Goal: Task Accomplishment & Management: Use online tool/utility

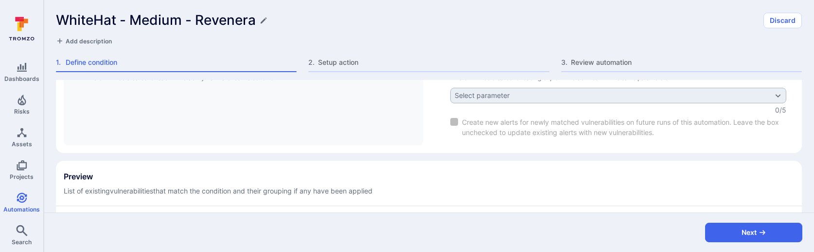
scroll to position [373, 0]
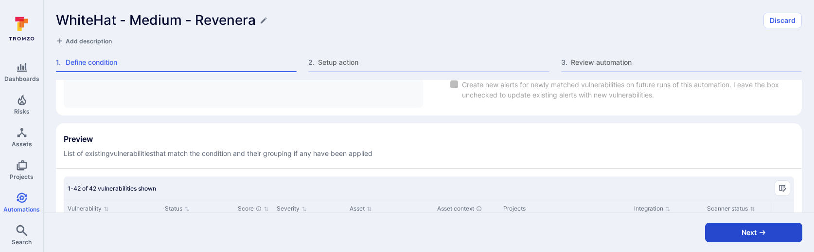
click at [762, 233] on icon "button" at bounding box center [763, 232] width 8 height 8
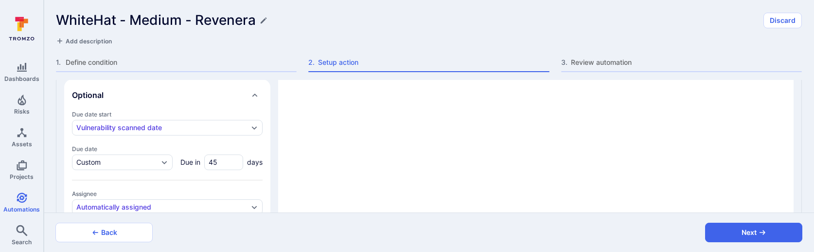
type textarea "x"
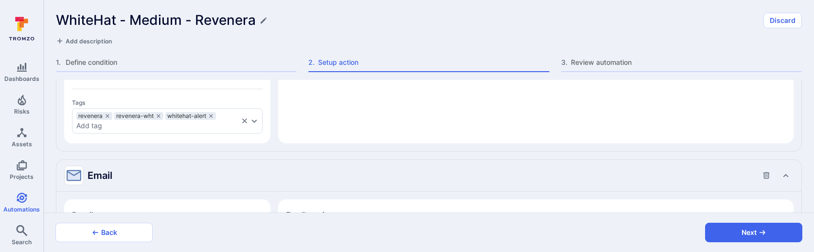
type textarea "x"
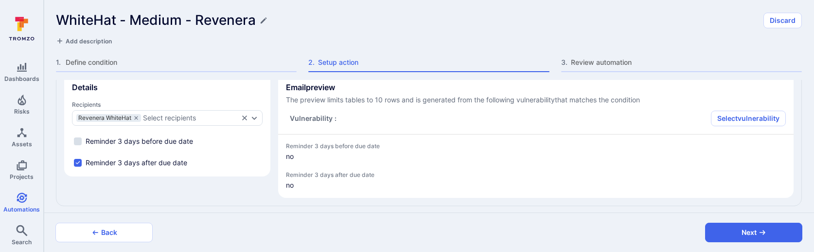
type textarea "x"
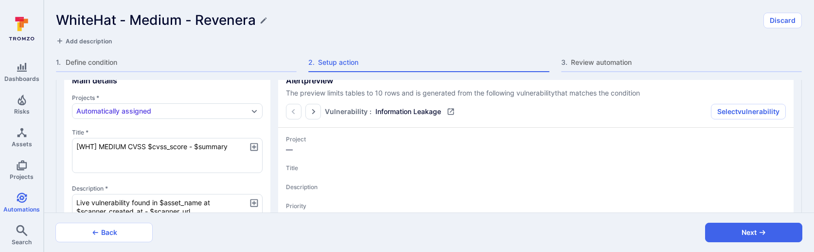
scroll to position [0, 0]
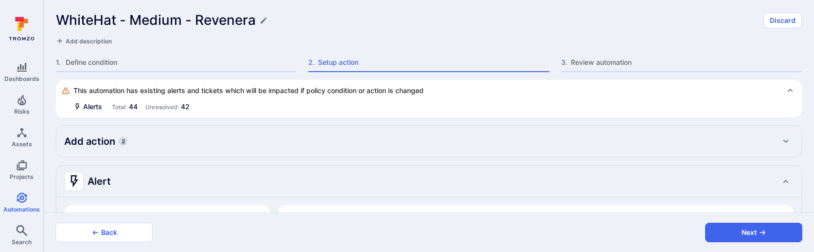
type textarea "x"
click at [753, 230] on button "Next" at bounding box center [753, 231] width 97 height 19
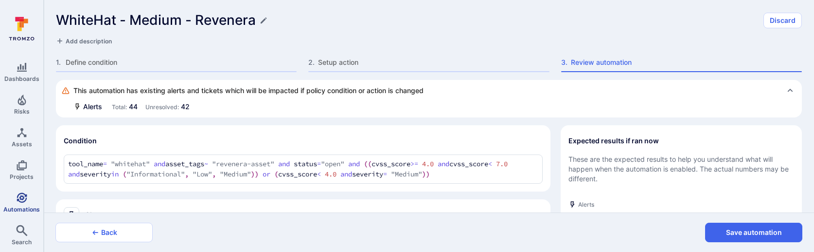
click at [27, 202] on icon "Automations" at bounding box center [22, 198] width 12 height 12
click at [714, 228] on button "Save automation" at bounding box center [753, 231] width 97 height 19
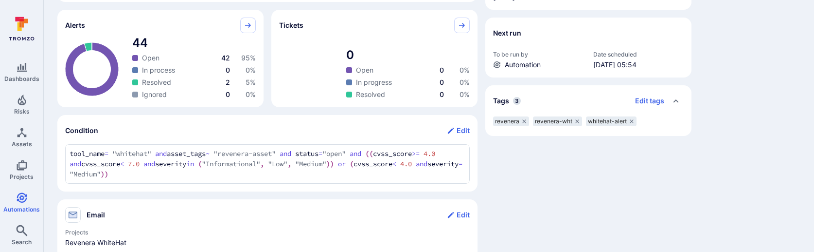
scroll to position [264, 0]
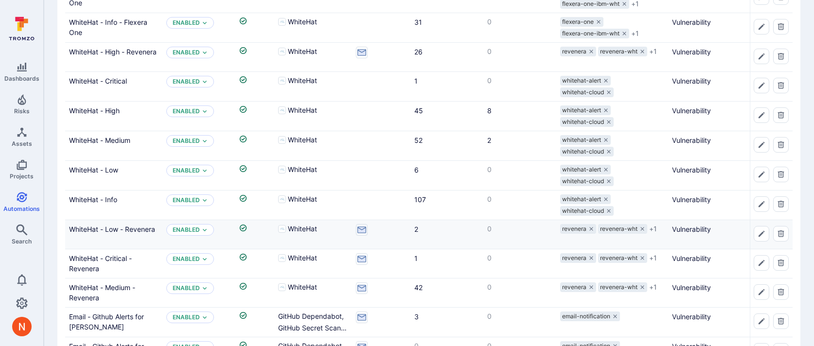
scroll to position [255, 0]
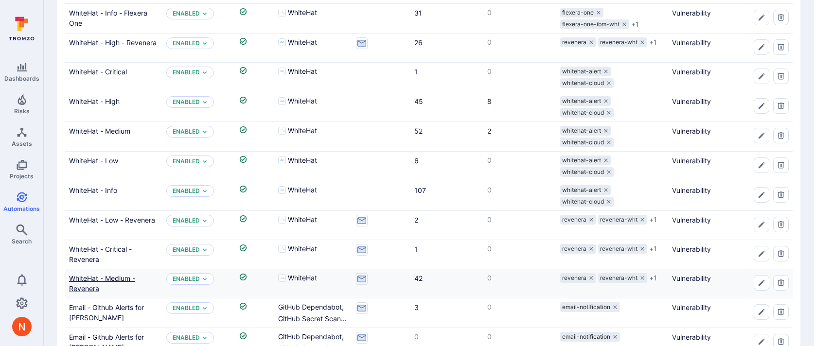
click at [112, 279] on link "WhiteHat - Medium - Revenera" at bounding box center [102, 283] width 66 height 18
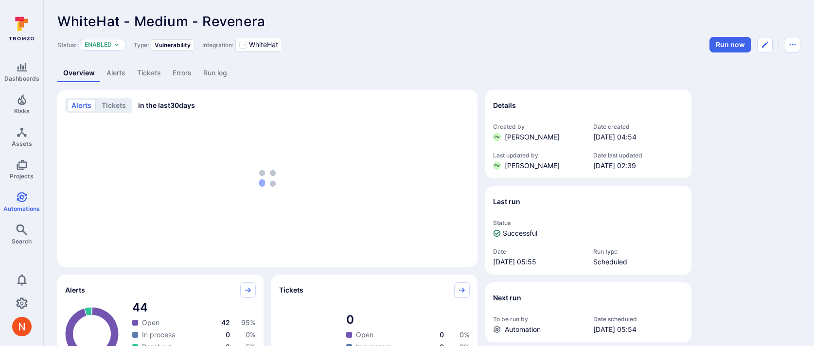
click at [120, 73] on link "Alerts" at bounding box center [116, 73] width 31 height 18
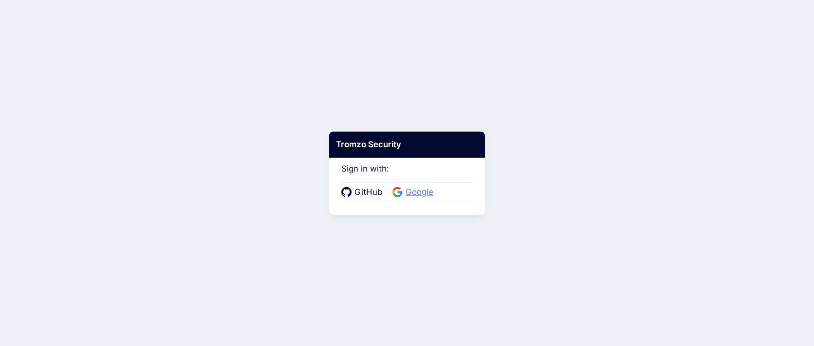
click at [403, 188] on span "Google" at bounding box center [420, 192] width 34 height 13
